Goal: Task Accomplishment & Management: Use online tool/utility

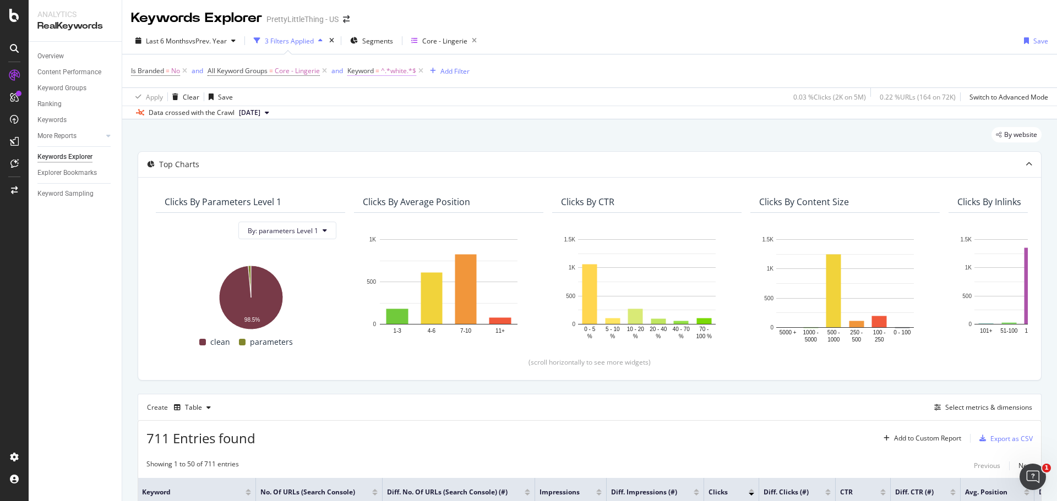
click at [382, 74] on span "^.*white.*$" at bounding box center [398, 70] width 35 height 15
click at [566, 91] on div "Apply Clear Save 0.03 % Clicks ( 2K on 5M ) 0.22 % URLs ( 164 on 72K ) Switch t…" at bounding box center [589, 97] width 934 height 18
click at [419, 69] on icon at bounding box center [420, 70] width 9 height 11
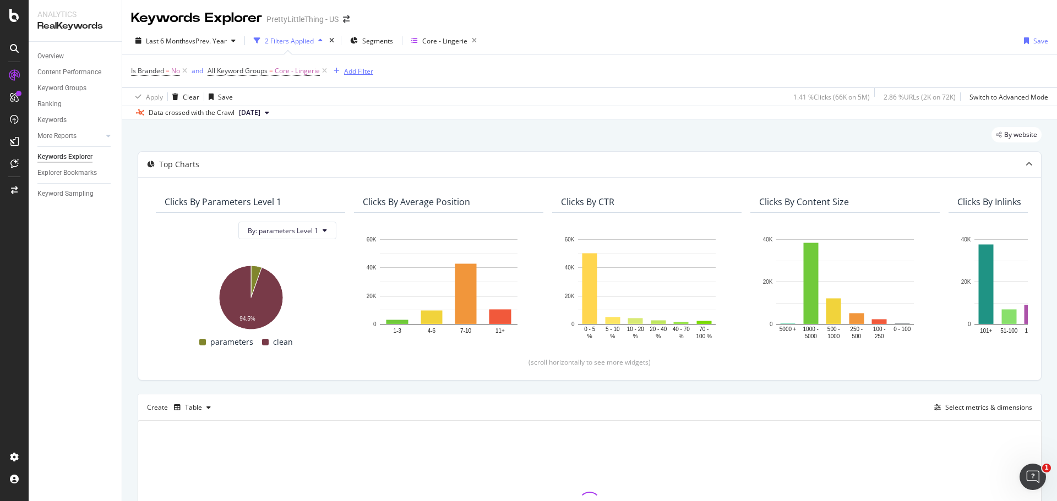
click at [353, 72] on div "Add Filter" at bounding box center [358, 71] width 29 height 9
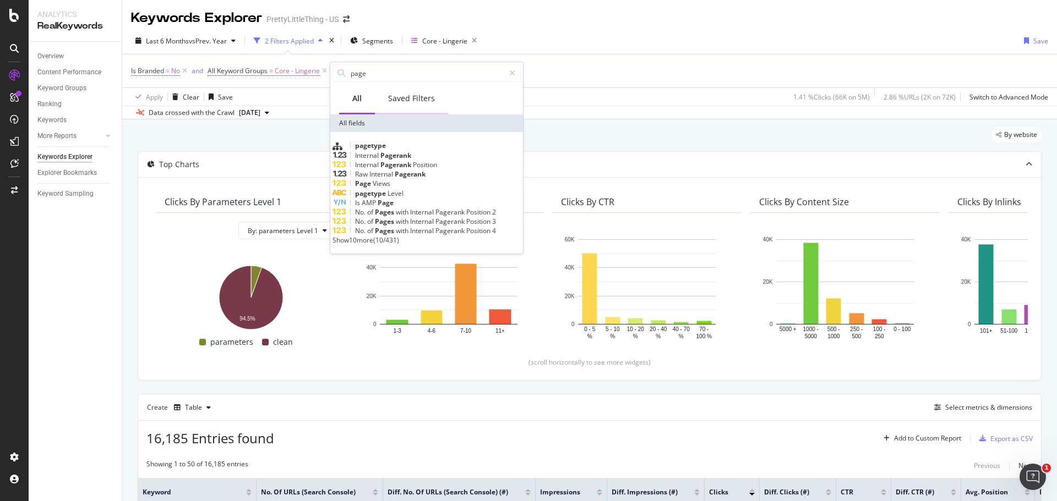
click at [429, 97] on div "Saved Filters" at bounding box center [411, 98] width 47 height 11
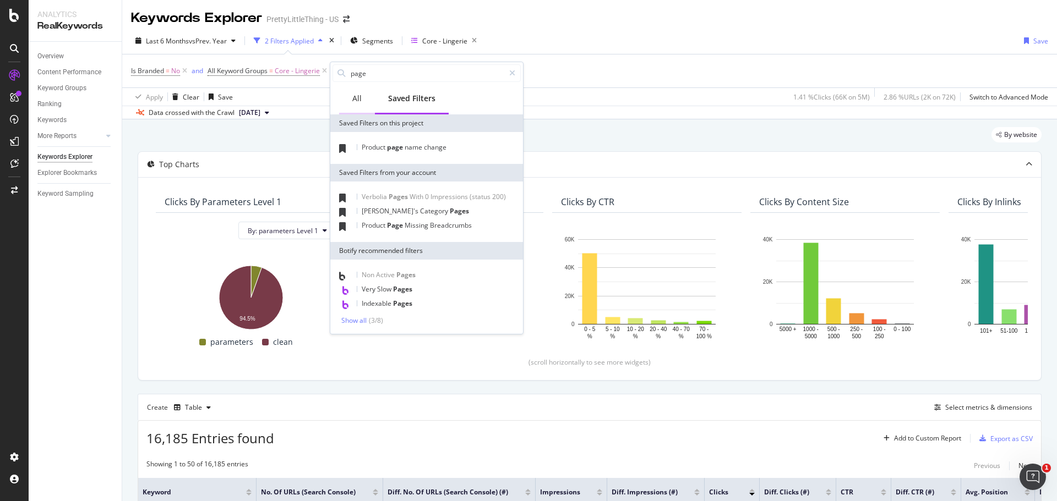
click at [365, 98] on div "All" at bounding box center [357, 99] width 36 height 30
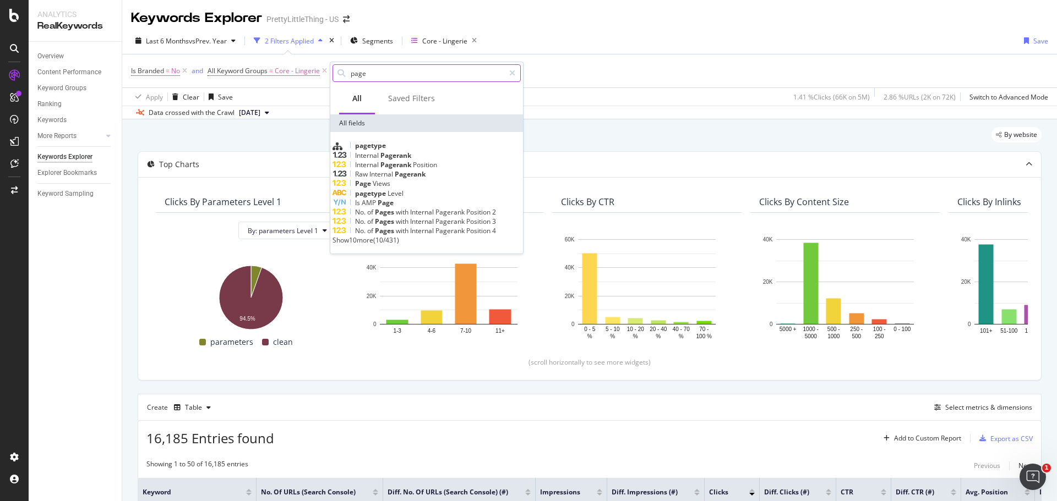
click at [367, 73] on input "page" at bounding box center [426, 73] width 155 height 17
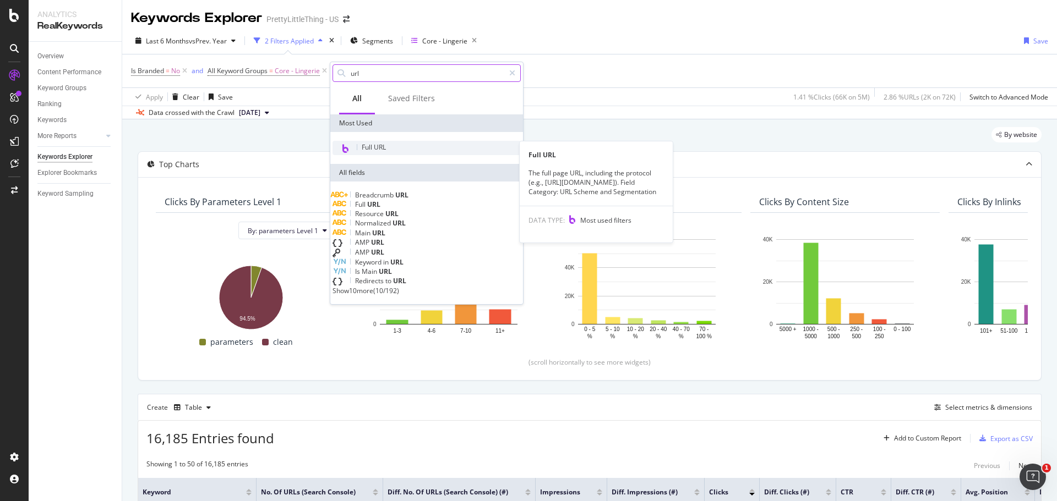
type input "url"
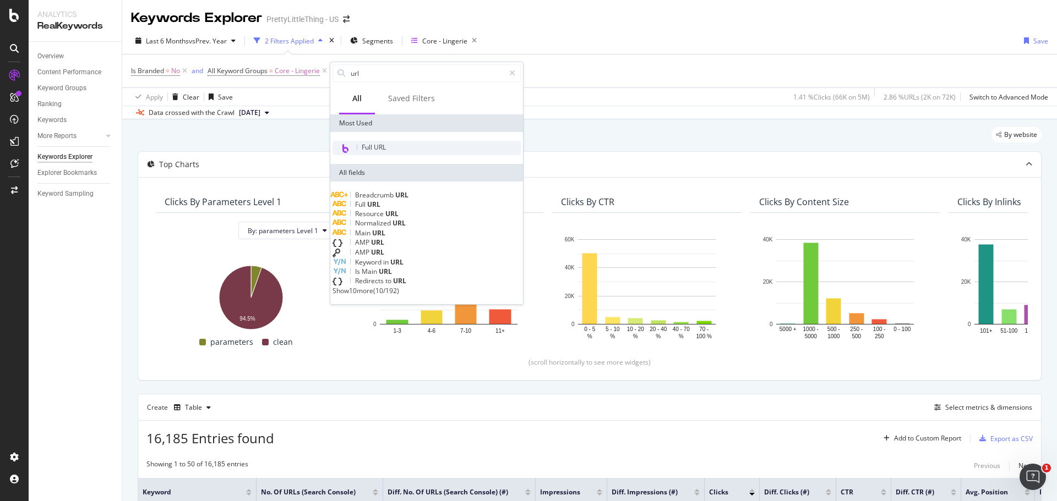
click at [437, 141] on div "Full URL" at bounding box center [426, 148] width 188 height 14
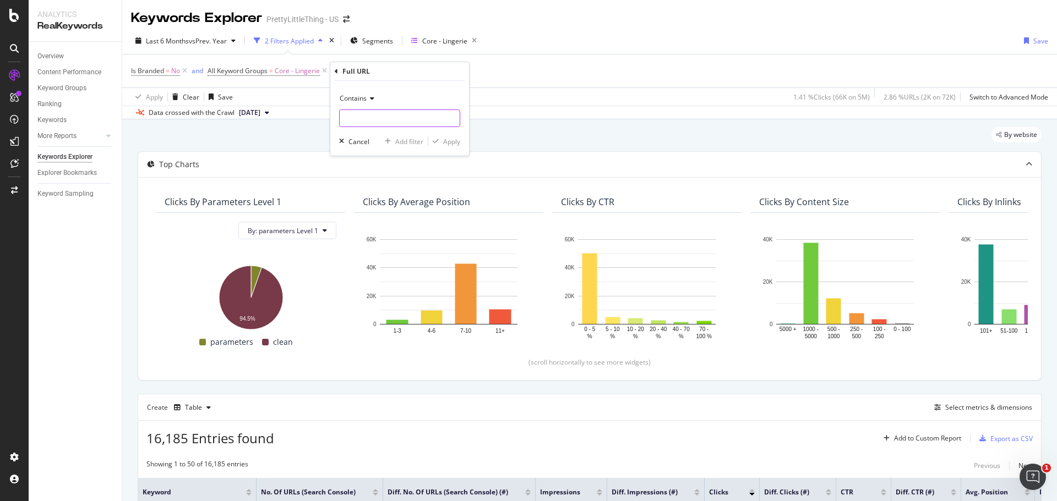
click at [400, 112] on input "text" at bounding box center [400, 119] width 120 height 18
paste input "[URL][DOMAIN_NAME]"
type input "[URL][DOMAIN_NAME]"
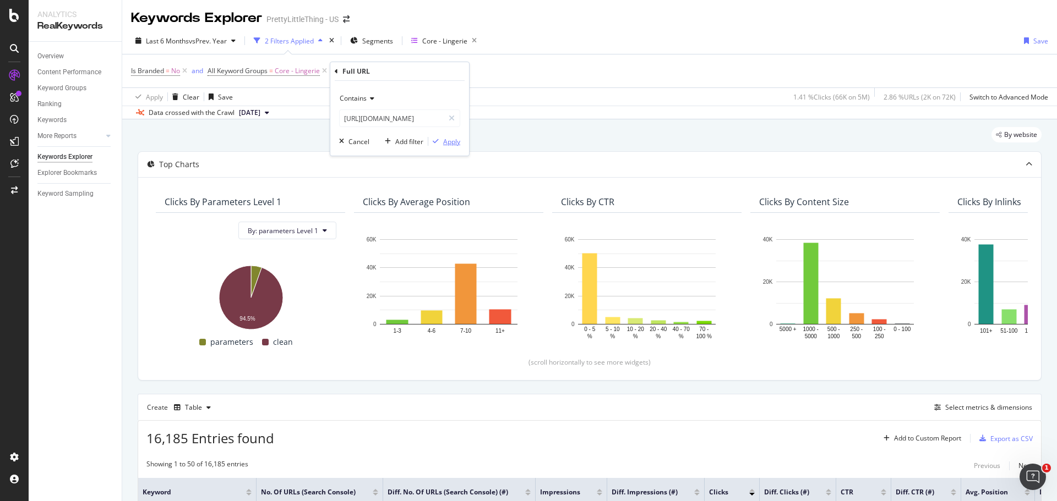
click at [457, 138] on div "Apply" at bounding box center [451, 141] width 17 height 9
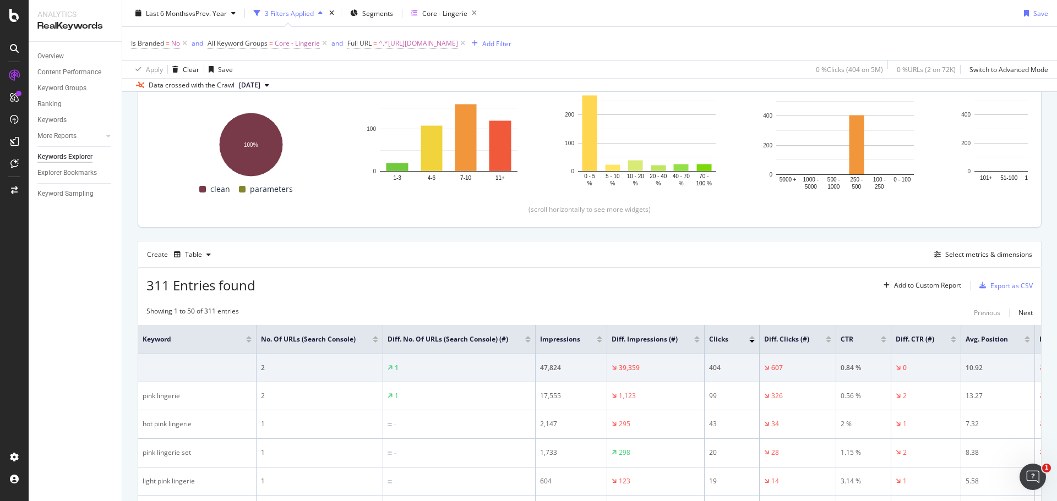
scroll to position [220, 0]
